Goal: Task Accomplishment & Management: Manage account settings

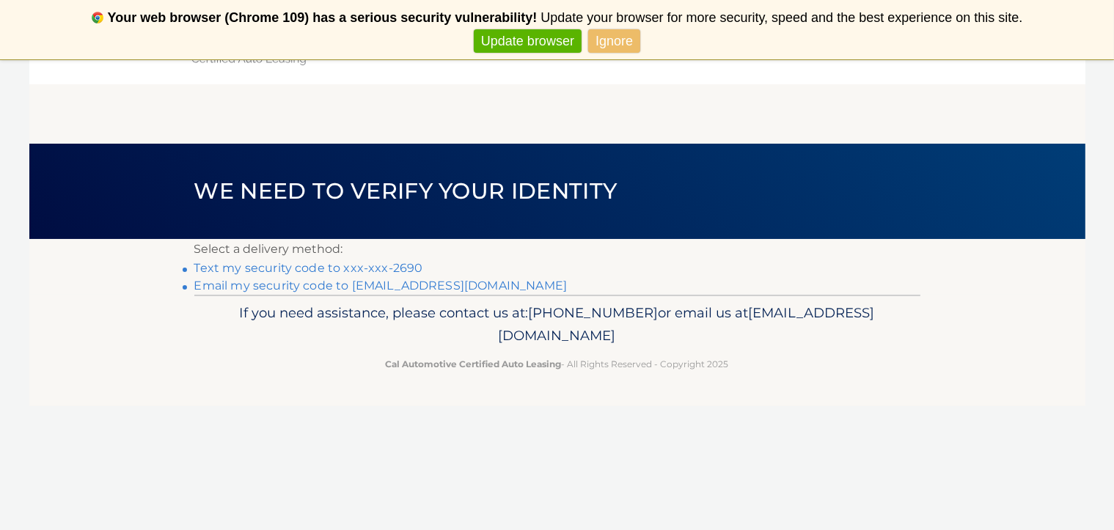
click at [423, 273] on link "Text my security code to xxx-xxx-2690" at bounding box center [308, 268] width 229 height 14
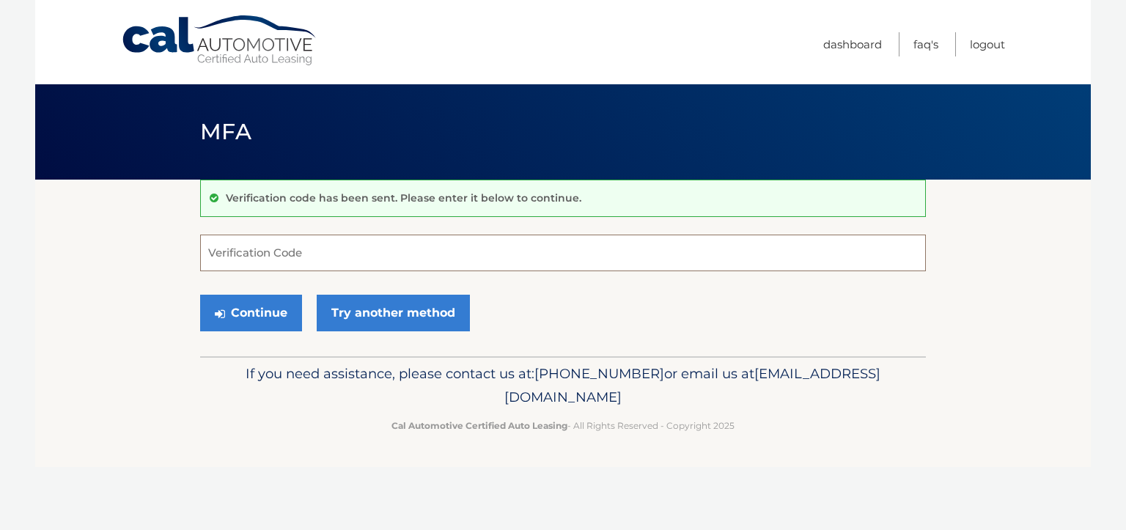
click at [441, 256] on input "Verification Code" at bounding box center [563, 253] width 726 height 37
type input "494939"
click at [275, 312] on button "Continue" at bounding box center [251, 313] width 102 height 37
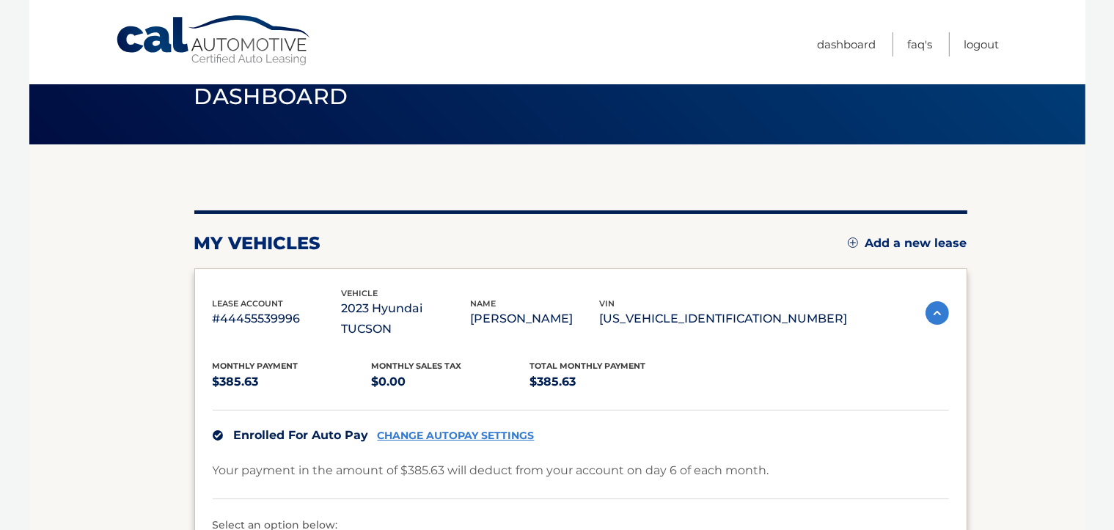
scroll to position [25, 0]
